Goal: Navigation & Orientation: Find specific page/section

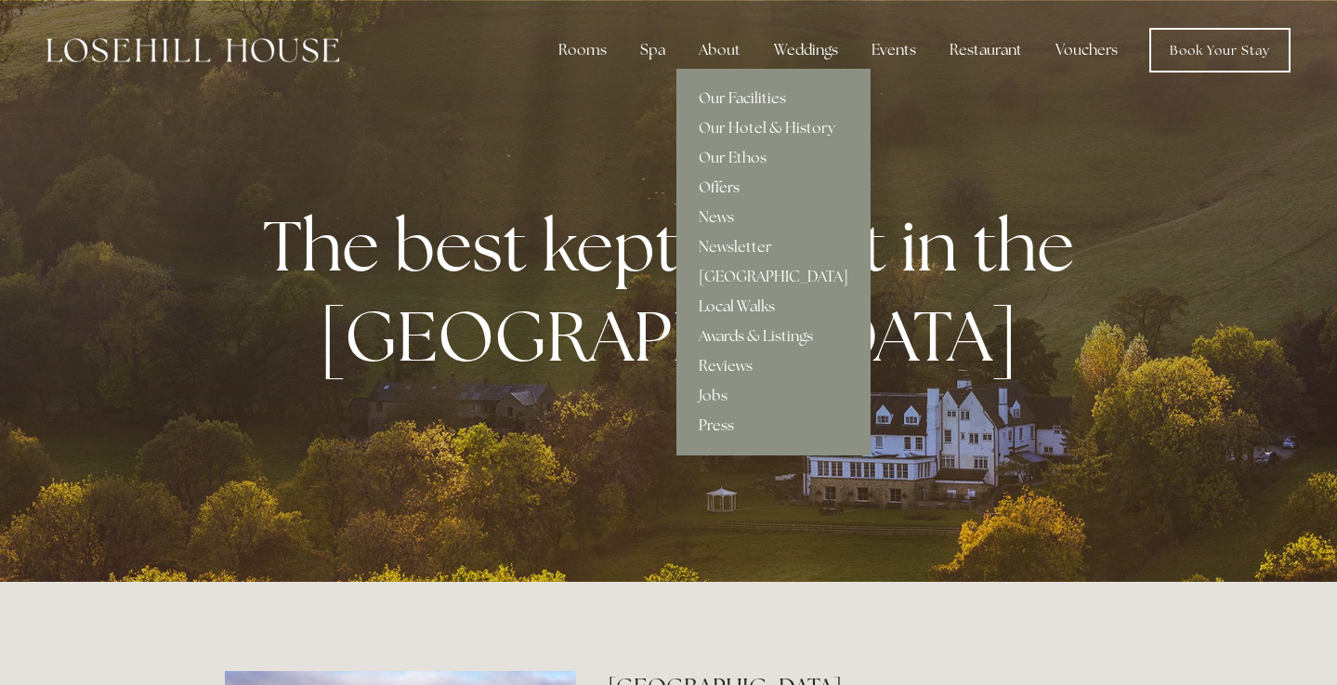
click at [726, 187] on link "Offers" at bounding box center [774, 188] width 194 height 30
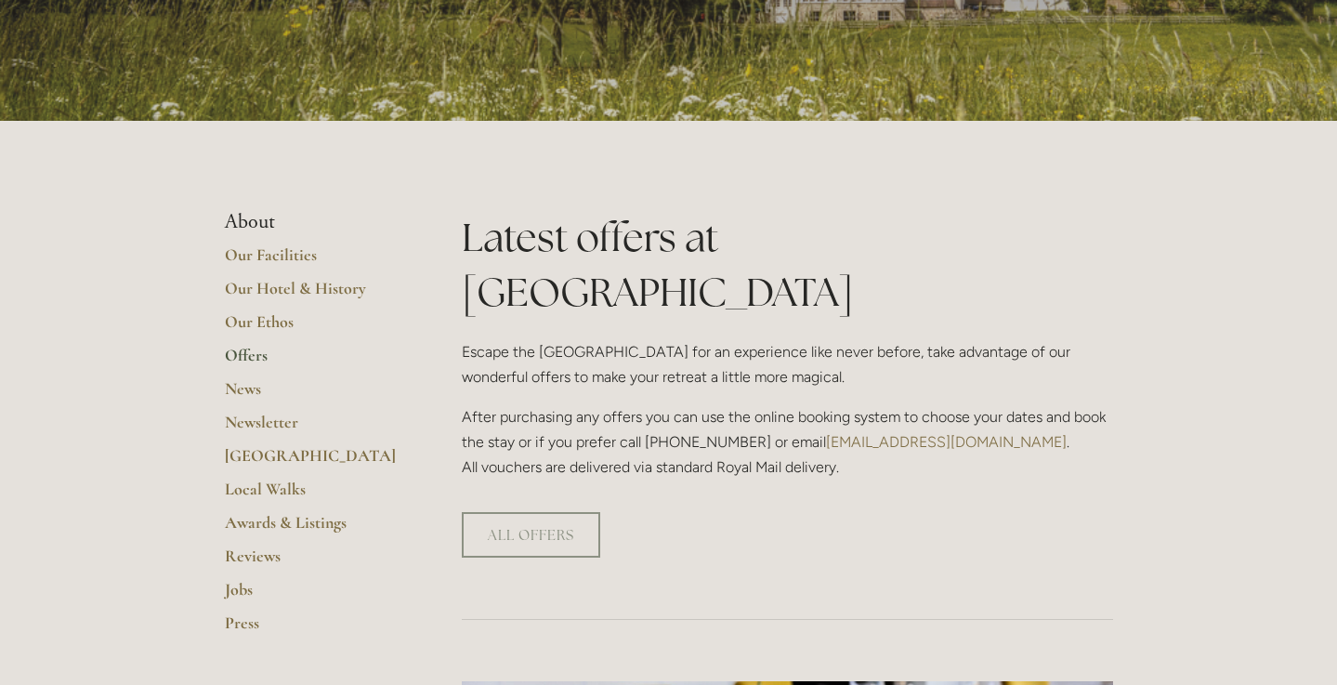
scroll to position [378, 0]
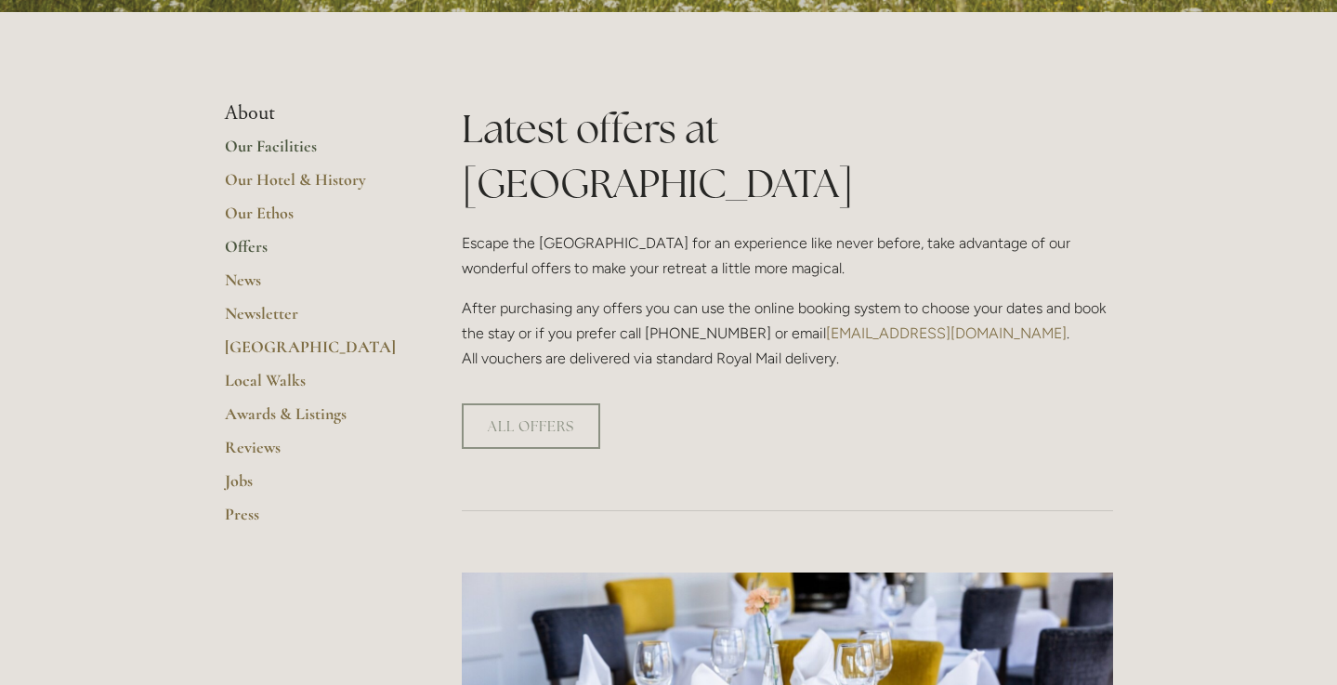
click at [271, 141] on link "Our Facilities" at bounding box center [314, 152] width 178 height 33
